Goal: Task Accomplishment & Management: Manage account settings

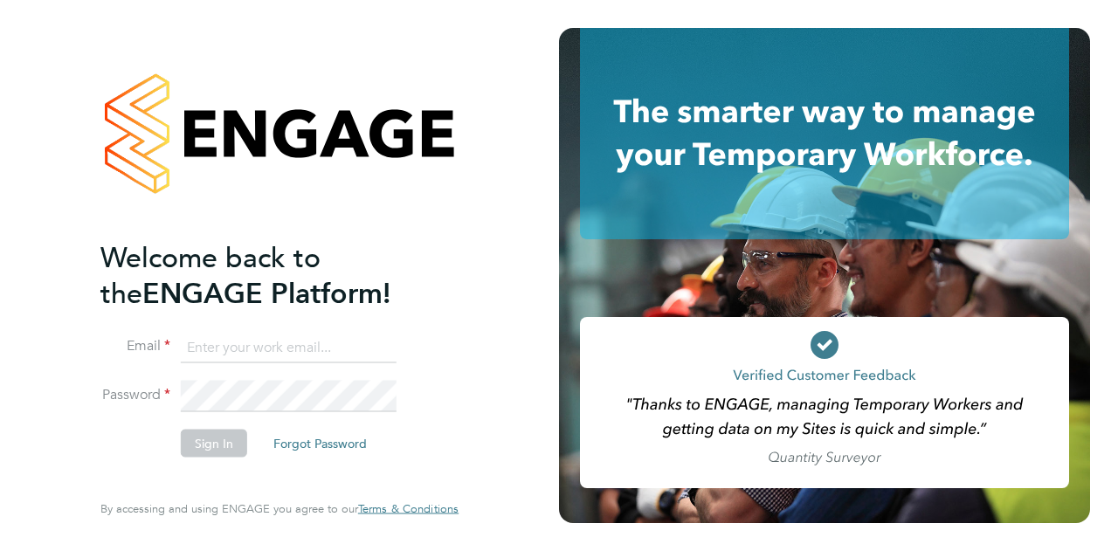
type input "[EMAIL_ADDRESS][PERSON_NAME][PERSON_NAME][DOMAIN_NAME]"
click at [212, 446] on button "Sign In" at bounding box center [214, 443] width 66 height 28
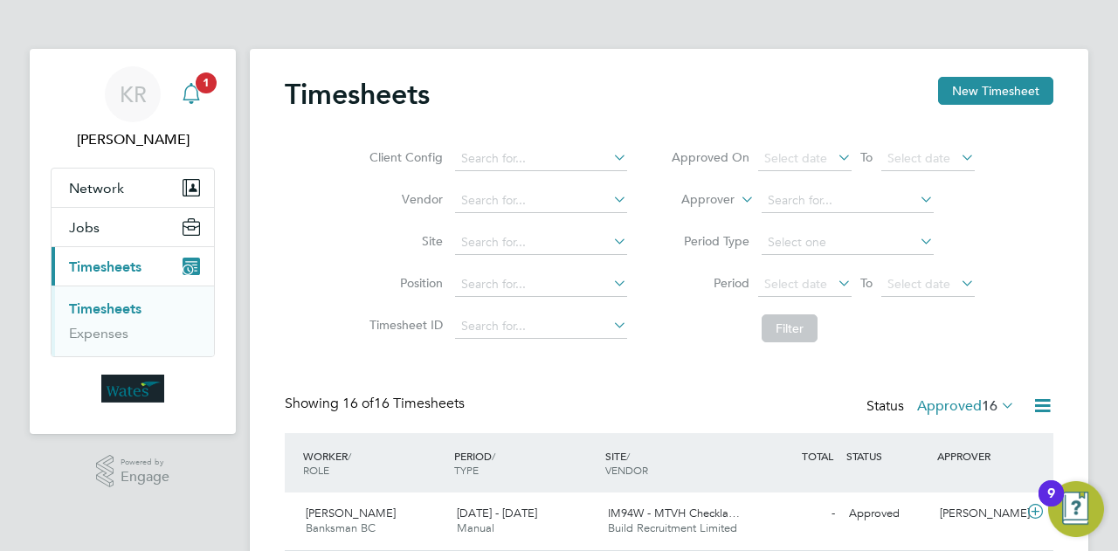
click at [188, 90] on icon "Main navigation" at bounding box center [191, 93] width 21 height 21
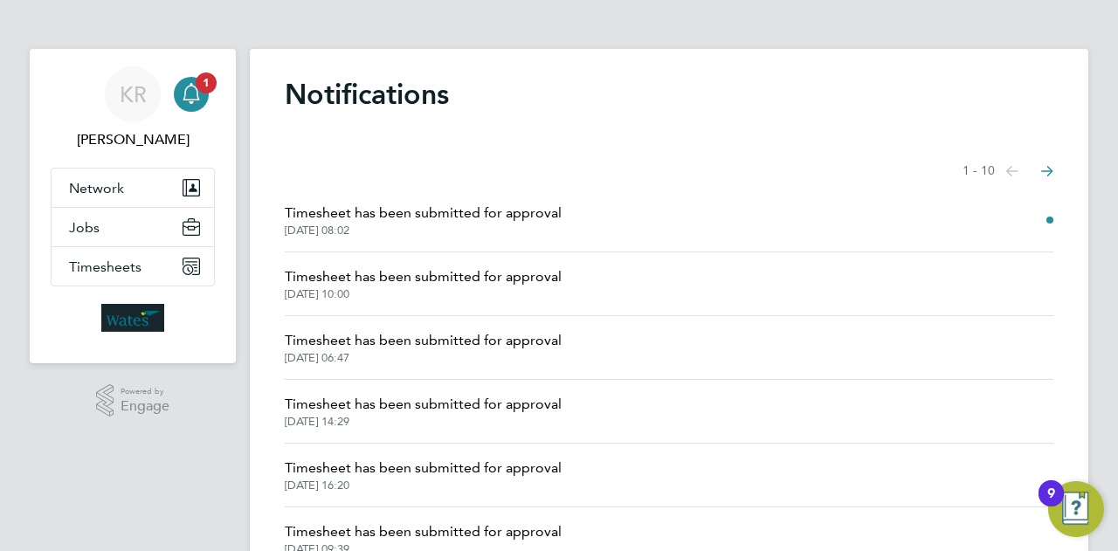
click at [492, 217] on span "Timesheet has been submitted for approval" at bounding box center [423, 213] width 277 height 21
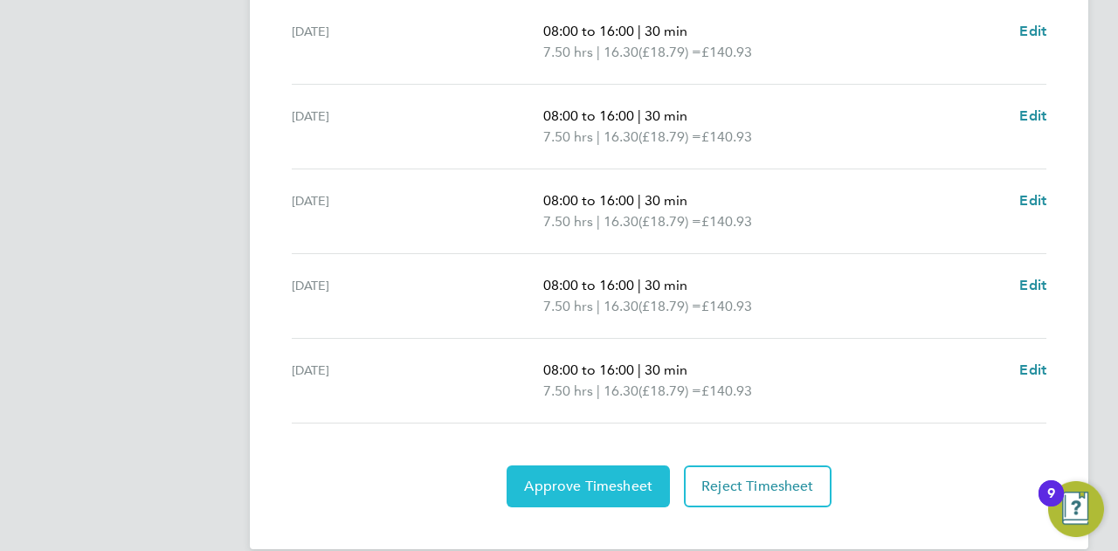
click at [648, 469] on button "Approve Timesheet" at bounding box center [587, 486] width 163 height 42
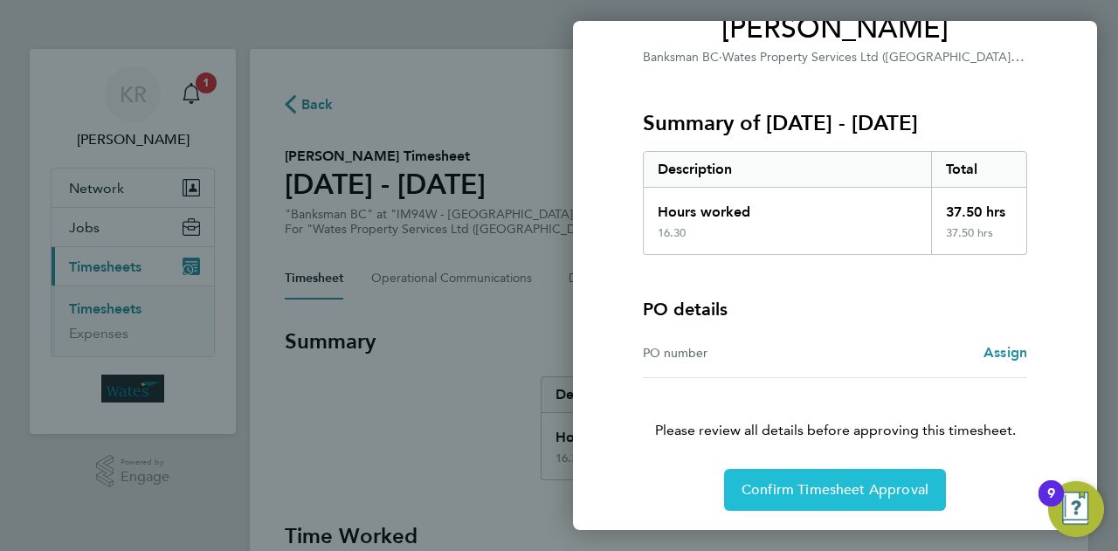
click at [854, 477] on button "Confirm Timesheet Approval" at bounding box center [835, 490] width 222 height 42
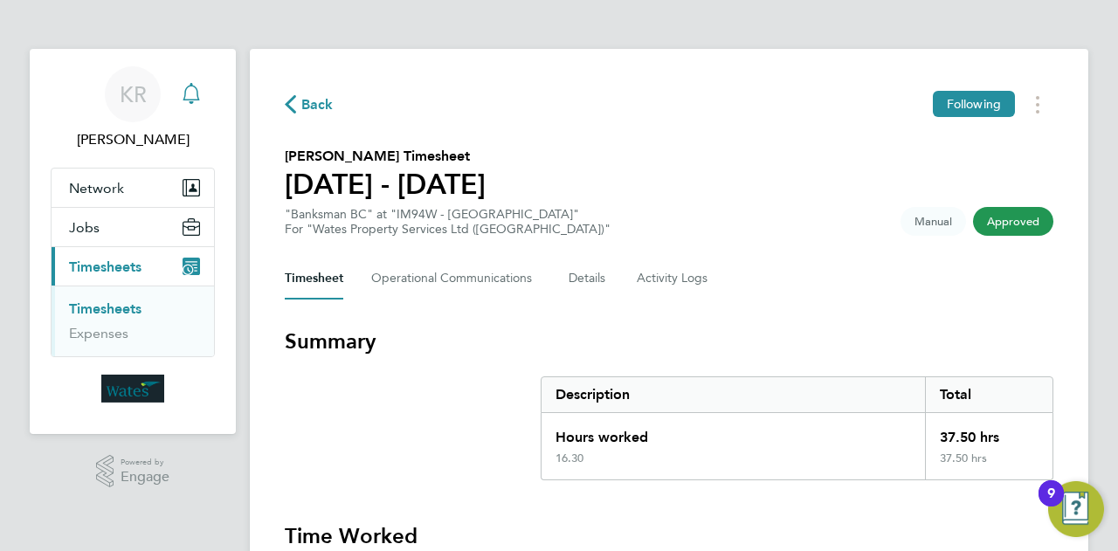
click at [196, 111] on div "Main navigation" at bounding box center [191, 94] width 35 height 35
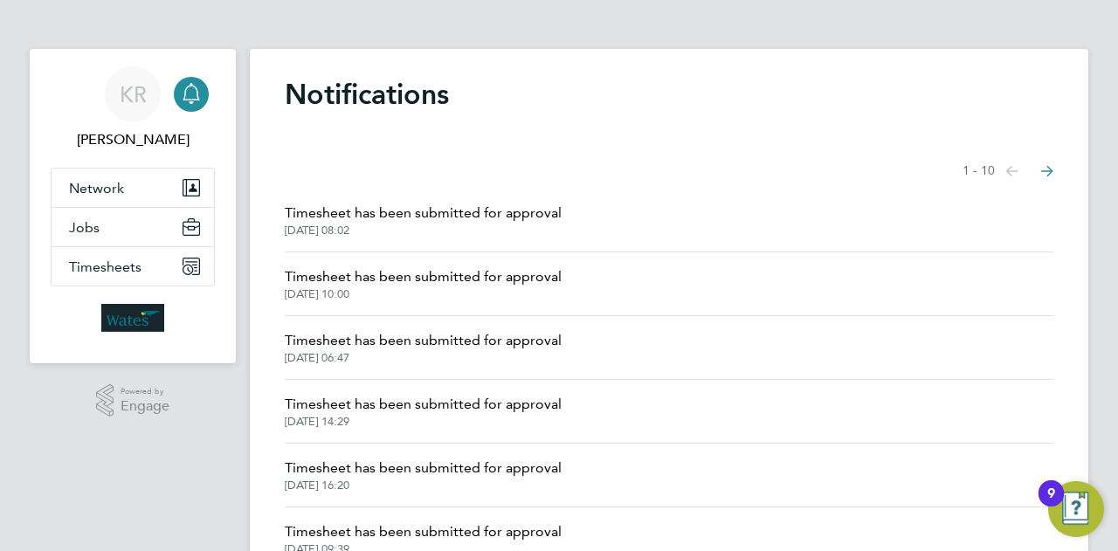
click at [517, 279] on span "Timesheet has been submitted for approval" at bounding box center [423, 276] width 277 height 21
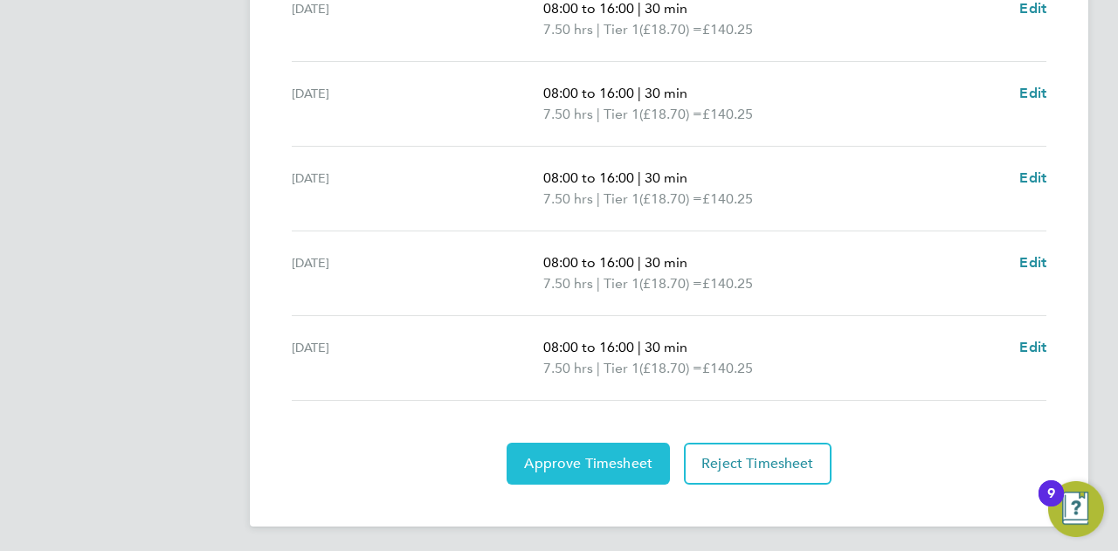
click at [581, 455] on span "Approve Timesheet" at bounding box center [588, 463] width 128 height 17
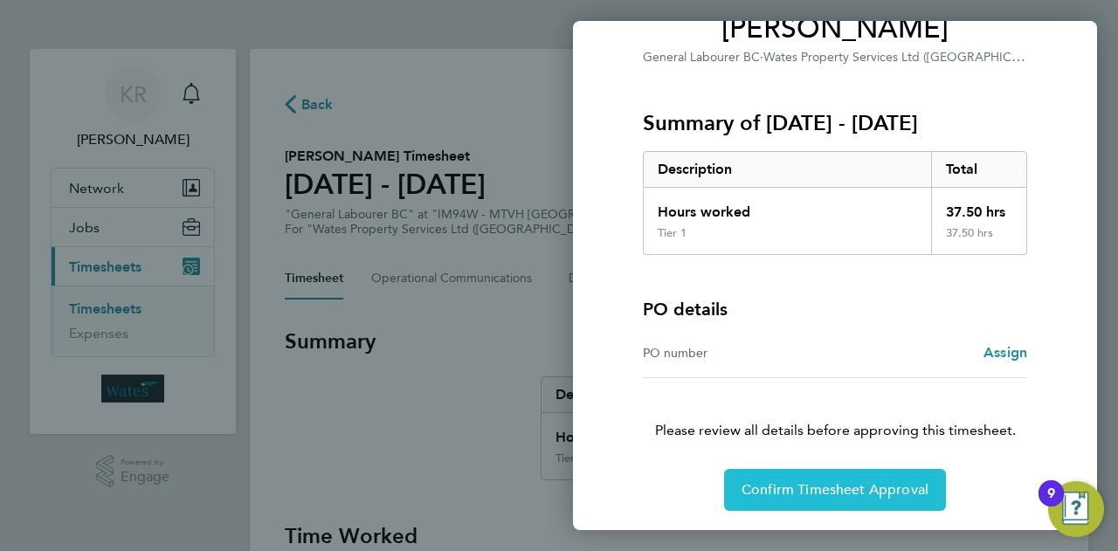
click at [814, 485] on span "Confirm Timesheet Approval" at bounding box center [834, 489] width 187 height 17
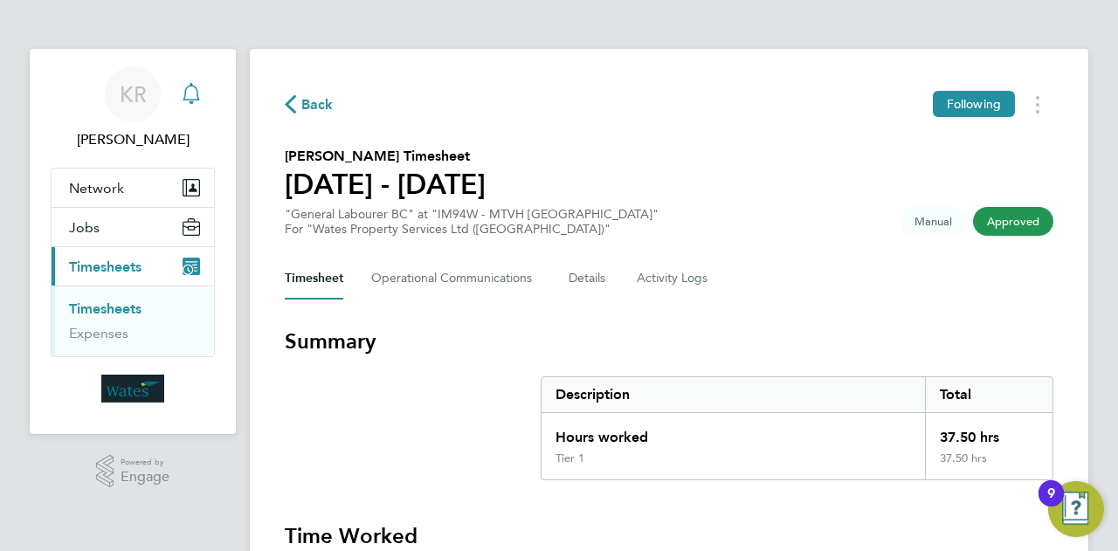
click at [200, 106] on div "Main navigation" at bounding box center [191, 94] width 35 height 35
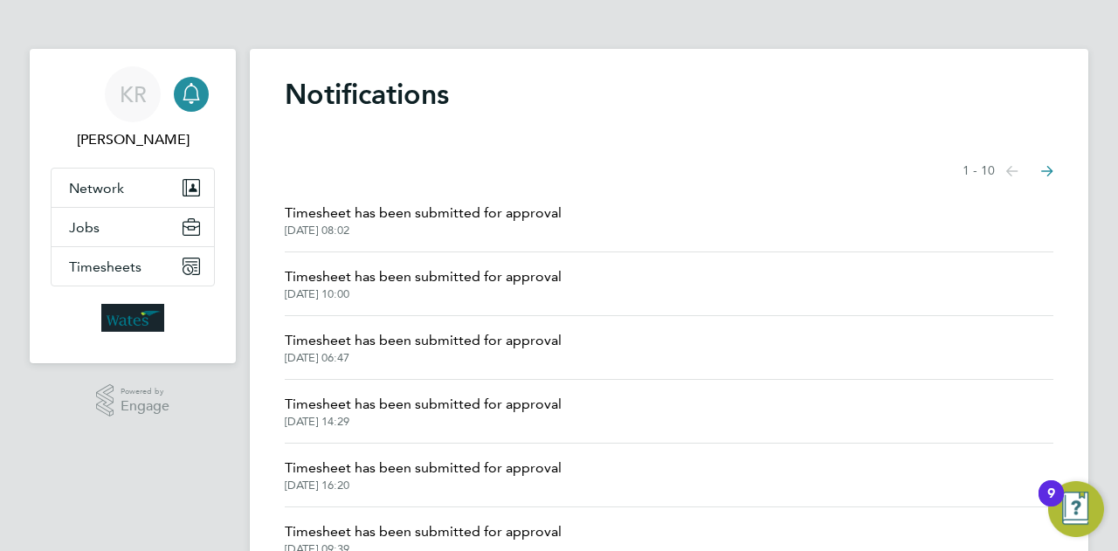
click at [508, 334] on span "Timesheet has been submitted for approval" at bounding box center [423, 340] width 277 height 21
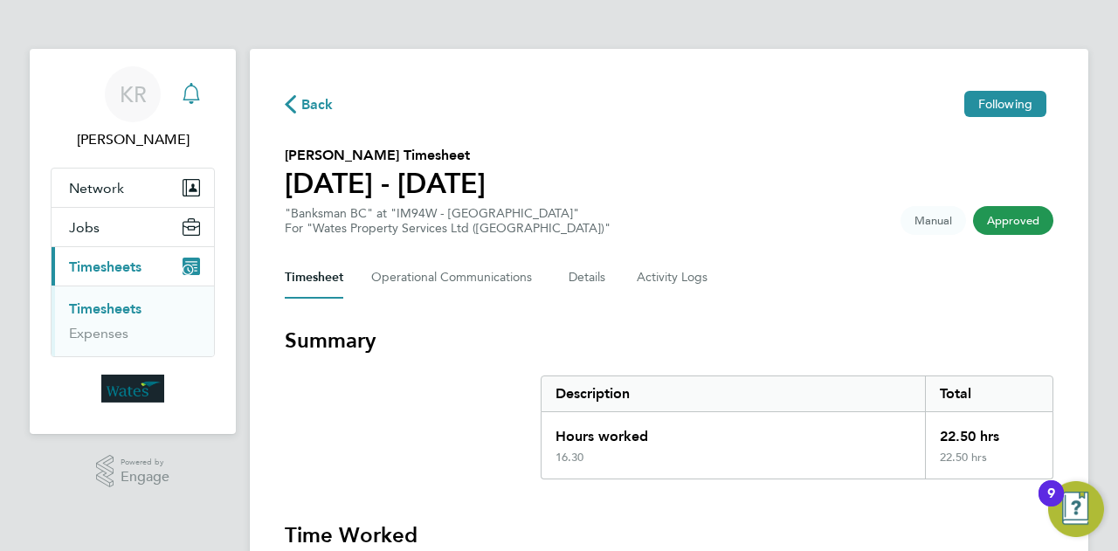
click at [204, 92] on div "Main navigation" at bounding box center [191, 94] width 35 height 35
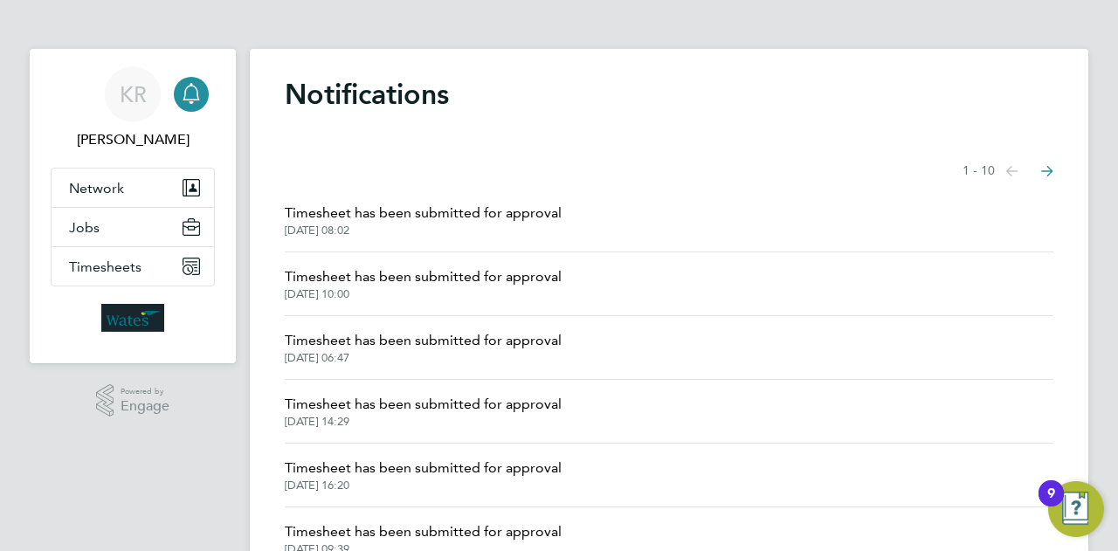
click at [382, 223] on span "Timesheet has been submitted for approval" at bounding box center [423, 213] width 277 height 21
